Goal: Task Accomplishment & Management: Complete application form

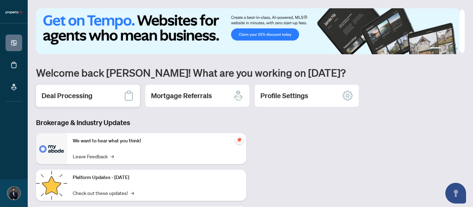
click at [120, 96] on div "Deal Processing" at bounding box center [88, 96] width 104 height 22
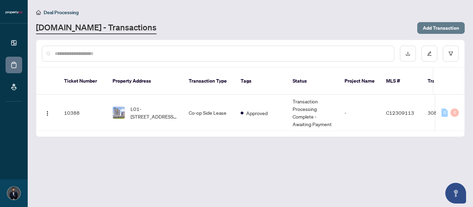
click at [437, 28] on span "Add Transaction" at bounding box center [441, 28] width 36 height 11
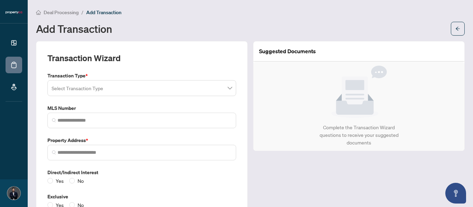
click at [79, 90] on input "search" at bounding box center [139, 89] width 174 height 15
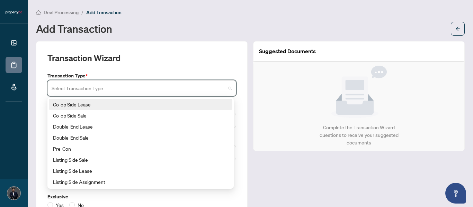
click at [89, 105] on div "Co-op Side Lease" at bounding box center [140, 105] width 175 height 8
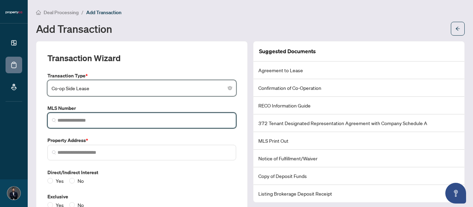
click at [81, 120] on input "search" at bounding box center [144, 120] width 174 height 7
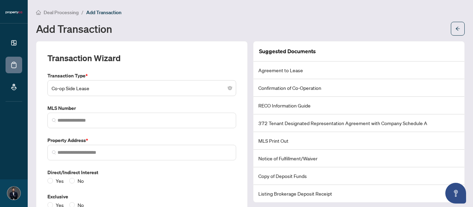
click at [216, 26] on div "Add Transaction" at bounding box center [241, 28] width 411 height 11
click at [58, 12] on span "Deal Processing" at bounding box center [61, 12] width 35 height 6
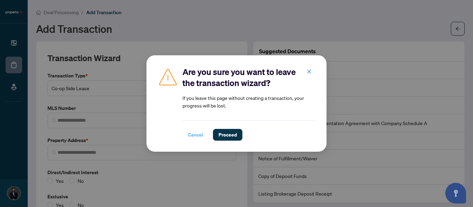
click at [196, 131] on span "Cancel" at bounding box center [195, 134] width 15 height 11
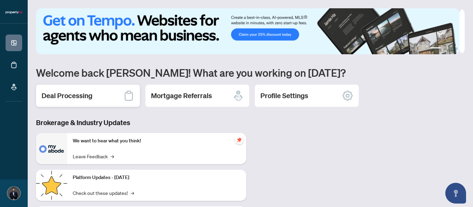
click at [105, 93] on div "Deal Processing" at bounding box center [88, 96] width 104 height 22
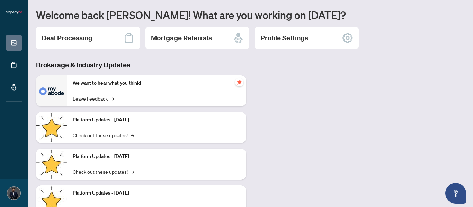
scroll to position [85, 0]
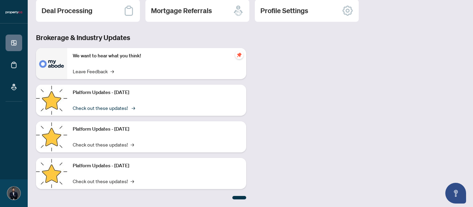
click at [123, 108] on link "Check out these updates! →" at bounding box center [103, 108] width 61 height 8
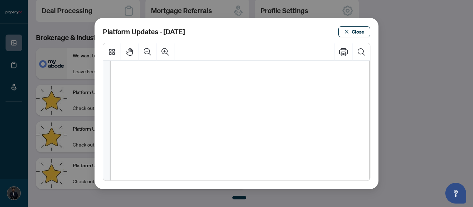
scroll to position [244, 0]
click at [356, 34] on span "Close" at bounding box center [358, 31] width 12 height 11
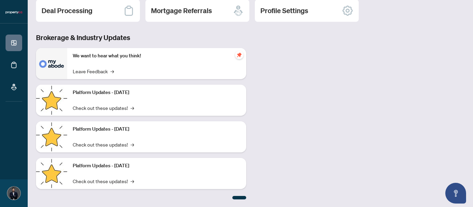
scroll to position [0, 0]
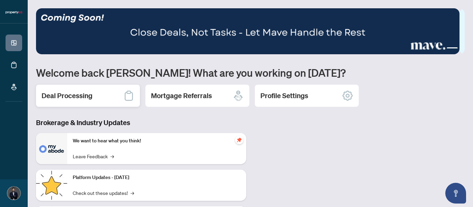
click at [126, 97] on icon at bounding box center [128, 95] width 11 height 11
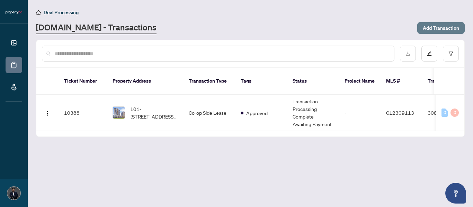
click at [437, 29] on span "Add Transaction" at bounding box center [441, 28] width 36 height 11
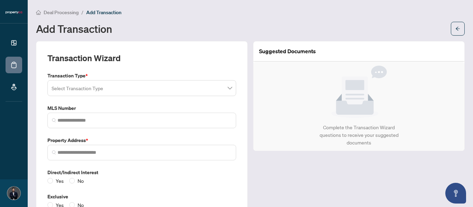
click at [104, 87] on input "search" at bounding box center [139, 89] width 174 height 15
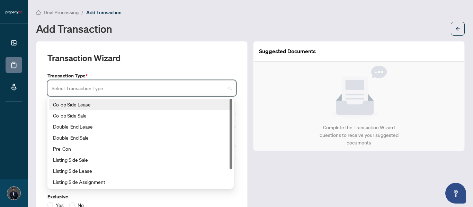
click at [149, 62] on div "Transaction Wizard" at bounding box center [141, 62] width 189 height 19
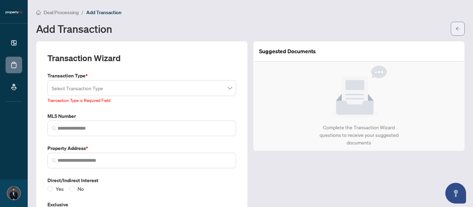
click at [455, 27] on icon "arrow-left" at bounding box center [457, 28] width 5 height 5
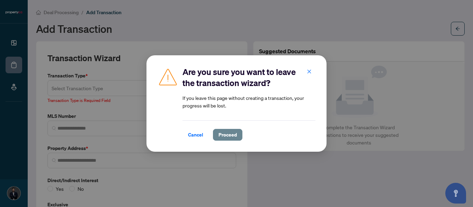
click at [215, 137] on button "Proceed" at bounding box center [227, 135] width 29 height 12
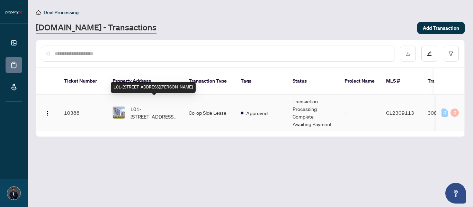
click at [151, 106] on span "L01-[STREET_ADDRESS][PERSON_NAME]" at bounding box center [154, 112] width 47 height 15
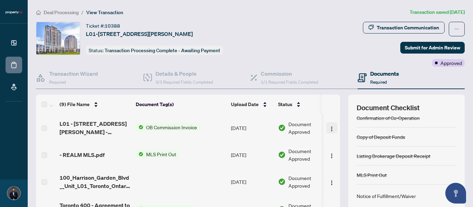
click at [329, 128] on img "button" at bounding box center [332, 129] width 6 height 6
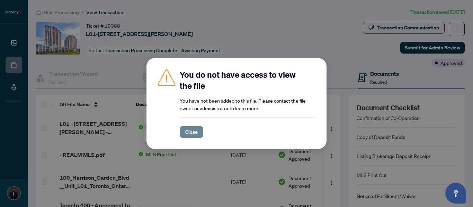
click at [194, 132] on span "Close" at bounding box center [191, 132] width 12 height 11
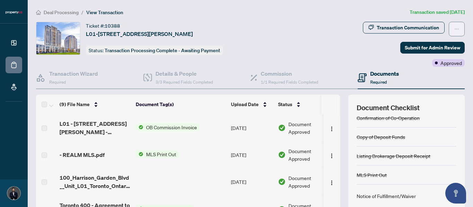
click at [454, 27] on icon "ellipsis" at bounding box center [456, 29] width 5 height 5
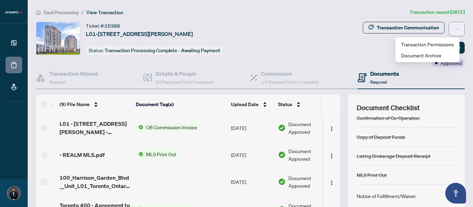
click at [454, 27] on icon "ellipsis" at bounding box center [456, 29] width 5 height 5
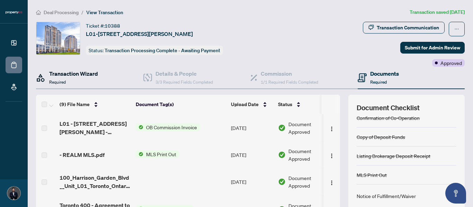
click at [82, 78] on div "Transaction Wizard Required" at bounding box center [73, 78] width 49 height 16
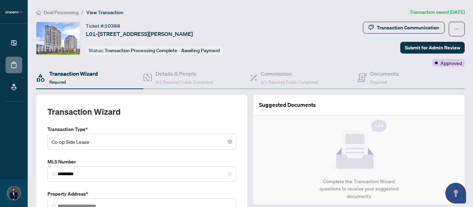
type input "**********"
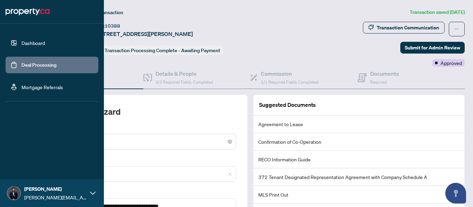
drag, startPoint x: 15, startPoint y: 44, endPoint x: 22, endPoint y: 43, distance: 6.6
click at [21, 44] on link "Dashboard" at bounding box center [33, 43] width 24 height 6
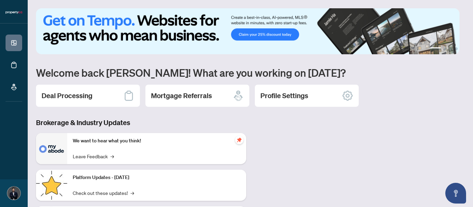
click at [87, 96] on h2 "Deal Processing" at bounding box center [67, 96] width 51 height 10
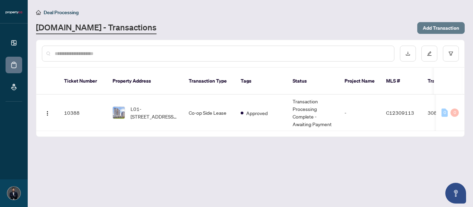
click at [428, 24] on span "Add Transaction" at bounding box center [441, 28] width 36 height 11
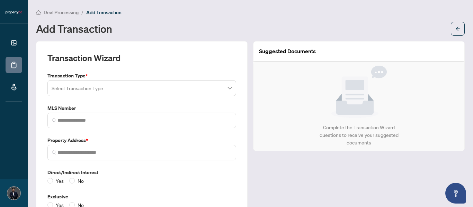
click at [88, 91] on input "search" at bounding box center [139, 89] width 174 height 15
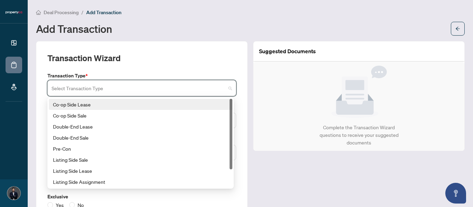
click at [88, 107] on div "Co-op Side Lease" at bounding box center [140, 105] width 175 height 8
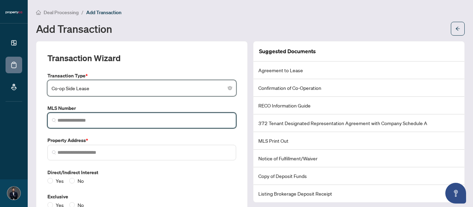
click at [78, 119] on input "search" at bounding box center [144, 120] width 174 height 7
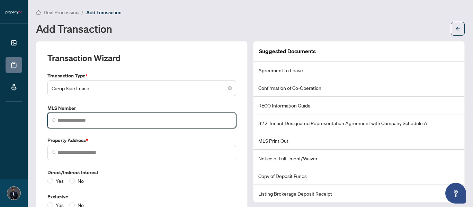
paste input "*********"
type input "*********"
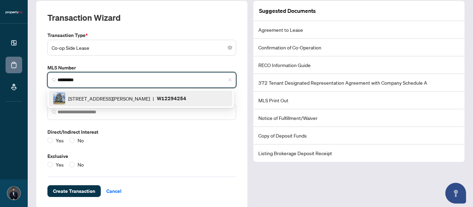
scroll to position [50, 0]
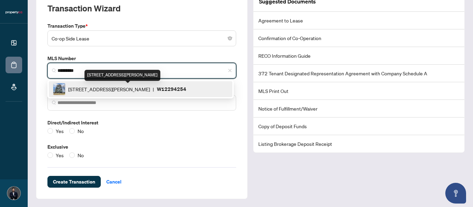
click at [107, 88] on span "[STREET_ADDRESS][PERSON_NAME]" at bounding box center [109, 90] width 82 height 8
type input "**********"
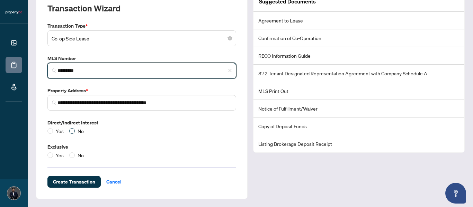
type input "*********"
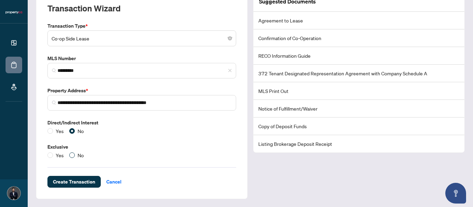
click at [75, 153] on span "No" at bounding box center [81, 156] width 12 height 8
click at [65, 183] on span "Create Transaction" at bounding box center [74, 182] width 42 height 11
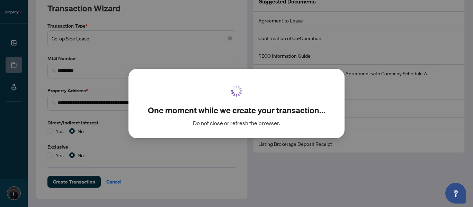
scroll to position [16, 0]
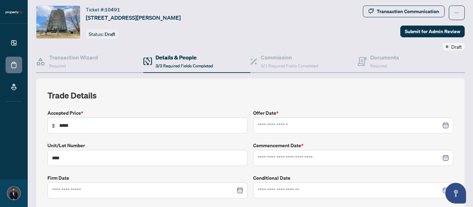
type input "**********"
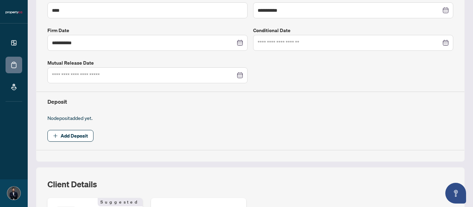
scroll to position [189, 0]
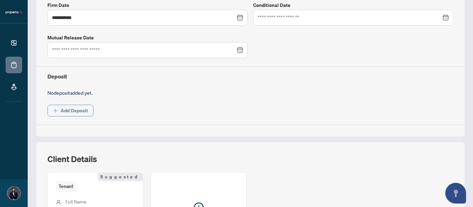
click at [81, 112] on span "Add Deposit" at bounding box center [74, 110] width 27 height 11
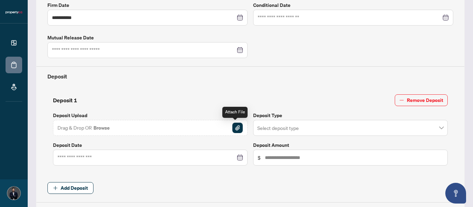
click at [232, 131] on img "button" at bounding box center [237, 128] width 10 height 10
click at [301, 129] on input "search" at bounding box center [347, 129] width 180 height 15
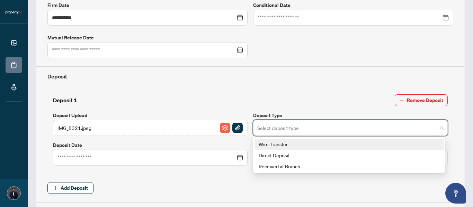
click at [294, 141] on div "Wire Transfer" at bounding box center [349, 145] width 181 height 8
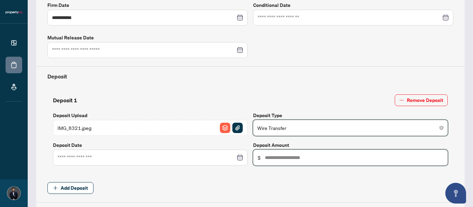
click at [294, 159] on input "text" at bounding box center [354, 158] width 178 height 8
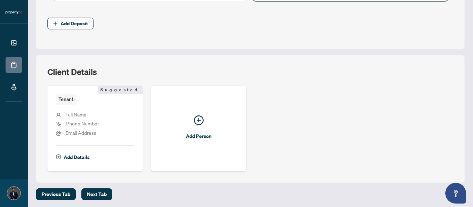
scroll to position [355, 0]
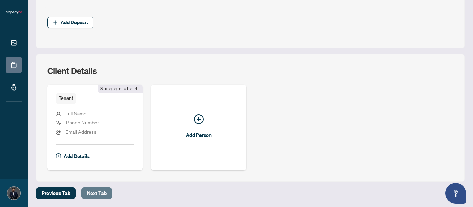
click at [97, 193] on span "Next Tab" at bounding box center [97, 193] width 20 height 11
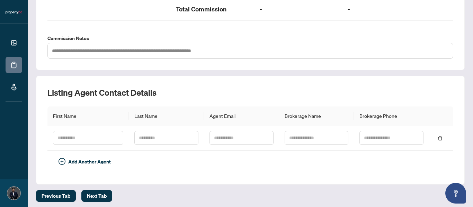
scroll to position [250, 0]
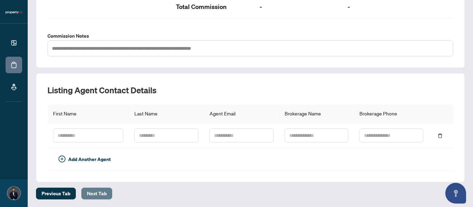
click at [90, 195] on span "Next Tab" at bounding box center [97, 193] width 20 height 11
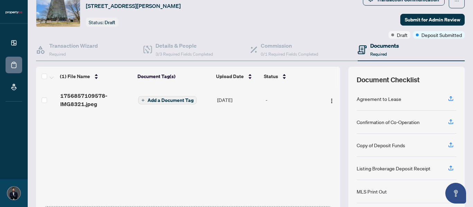
scroll to position [58, 0]
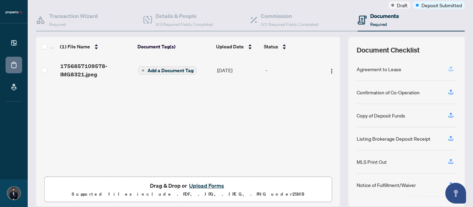
click at [448, 72] on icon "button" at bounding box center [451, 69] width 6 height 6
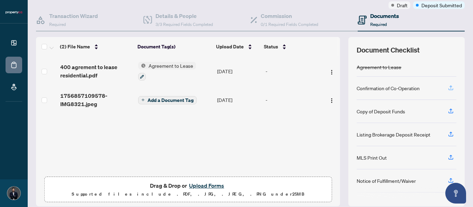
click at [448, 89] on icon "button" at bounding box center [451, 88] width 6 height 6
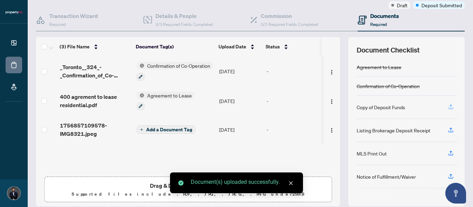
click at [448, 110] on icon "button" at bounding box center [451, 107] width 6 height 6
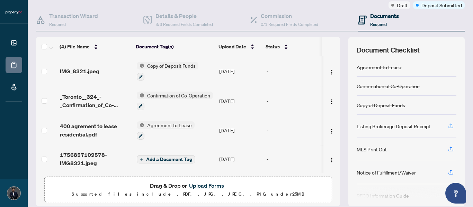
click at [448, 128] on icon "button" at bounding box center [450, 127] width 5 height 2
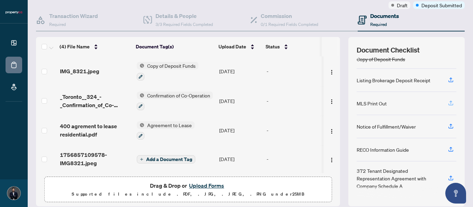
click at [448, 105] on icon "button" at bounding box center [450, 105] width 5 height 2
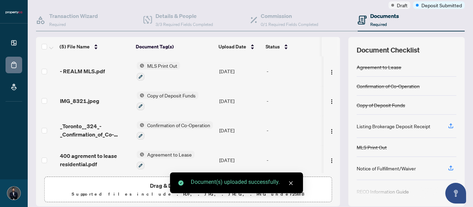
scroll to position [42, 0]
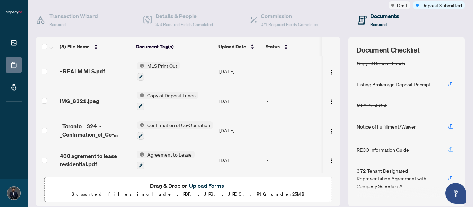
click at [448, 149] on icon "button" at bounding box center [451, 149] width 6 height 6
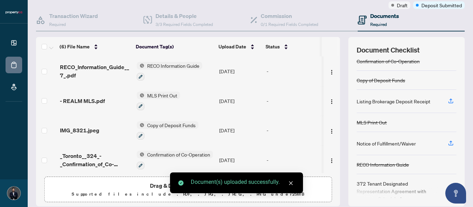
scroll to position [38, 0]
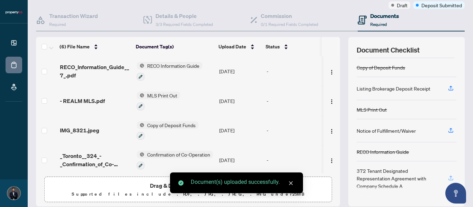
click at [448, 178] on icon "button" at bounding box center [451, 178] width 6 height 6
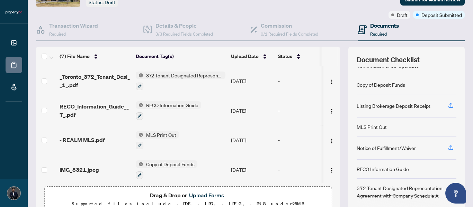
scroll to position [25, 0]
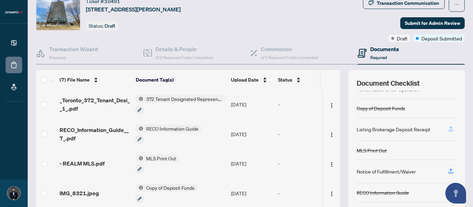
click at [448, 129] on icon "button" at bounding box center [451, 129] width 6 height 6
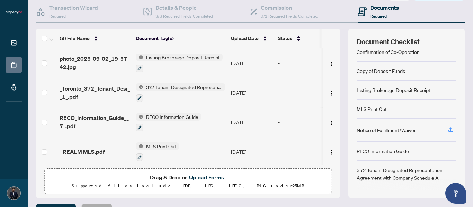
scroll to position [82, 0]
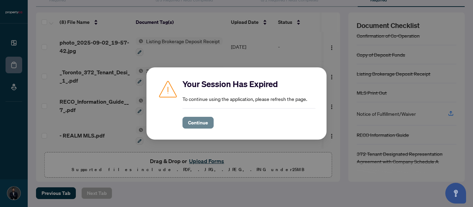
click at [196, 121] on span "Continue" at bounding box center [198, 122] width 20 height 11
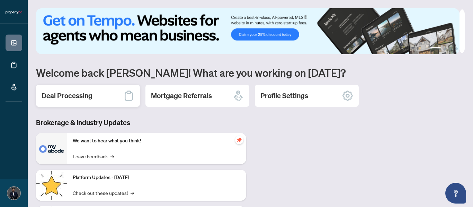
click at [61, 98] on h2 "Deal Processing" at bounding box center [67, 96] width 51 height 10
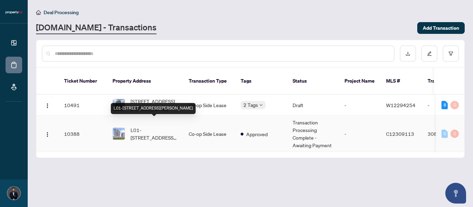
click at [162, 126] on span "L01-[STREET_ADDRESS][PERSON_NAME]" at bounding box center [154, 133] width 47 height 15
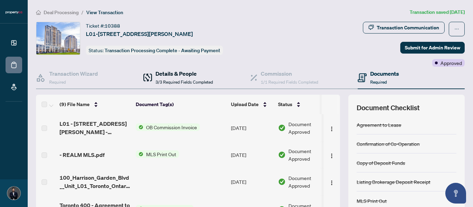
click at [179, 77] on h4 "Details & People" at bounding box center [183, 74] width 57 height 8
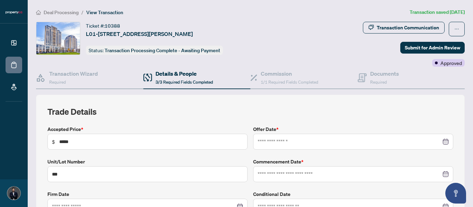
type input "**********"
click at [261, 75] on h4 "Commission" at bounding box center [289, 74] width 57 height 8
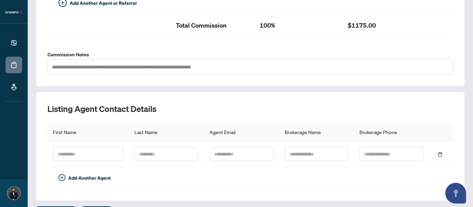
scroll to position [250, 0]
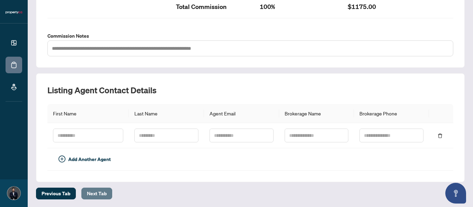
click at [103, 191] on span "Next Tab" at bounding box center [97, 193] width 20 height 11
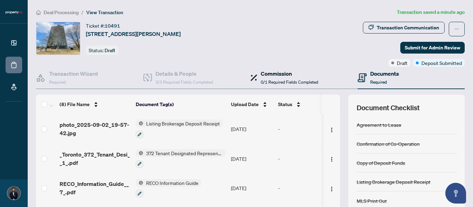
click at [270, 82] on span "0/1 Required Fields Completed" at bounding box center [289, 82] width 57 height 5
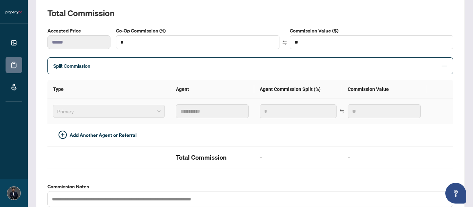
scroll to position [115, 0]
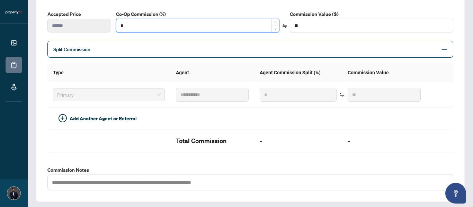
click at [141, 25] on input "*" at bounding box center [197, 25] width 163 height 13
type input "*"
click at [131, 27] on input at bounding box center [197, 25] width 163 height 13
type input "*"
type input "******"
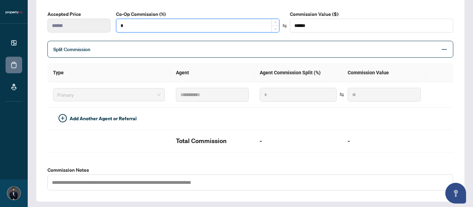
type input "**"
type input "******"
type input "**"
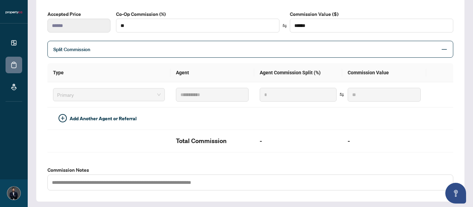
type input "***"
type input "******"
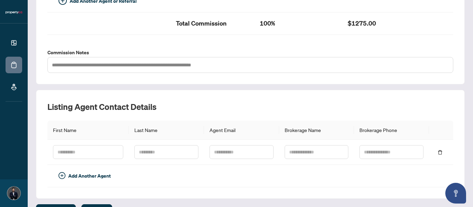
scroll to position [250, 0]
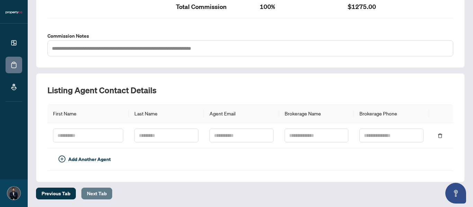
click at [98, 189] on span "Next Tab" at bounding box center [97, 193] width 20 height 11
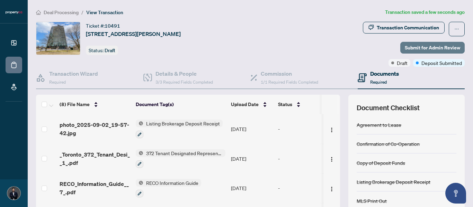
click at [424, 48] on span "Submit for Admin Review" at bounding box center [432, 47] width 55 height 11
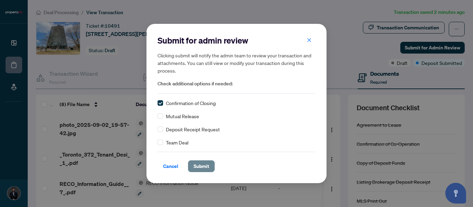
click at [202, 163] on span "Submit" at bounding box center [202, 166] width 16 height 11
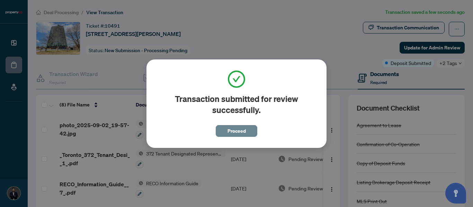
click at [228, 134] on span "Proceed" at bounding box center [236, 131] width 18 height 11
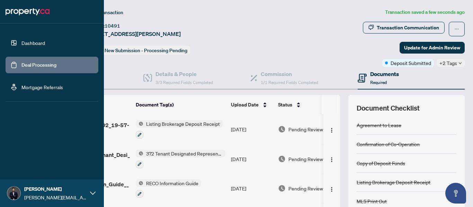
drag, startPoint x: 21, startPoint y: 44, endPoint x: 30, endPoint y: 57, distance: 16.1
click at [21, 44] on link "Dashboard" at bounding box center [33, 43] width 24 height 6
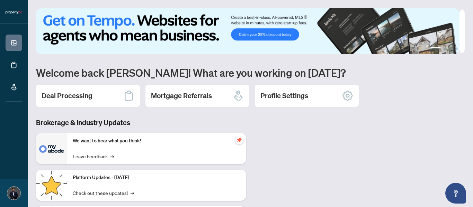
click at [79, 99] on h2 "Deal Processing" at bounding box center [67, 96] width 51 height 10
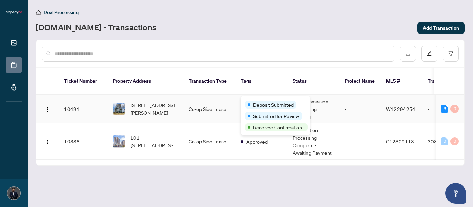
click at [262, 100] on div "Deposit Submitted" at bounding box center [275, 104] width 61 height 8
